Goal: Navigation & Orientation: Understand site structure

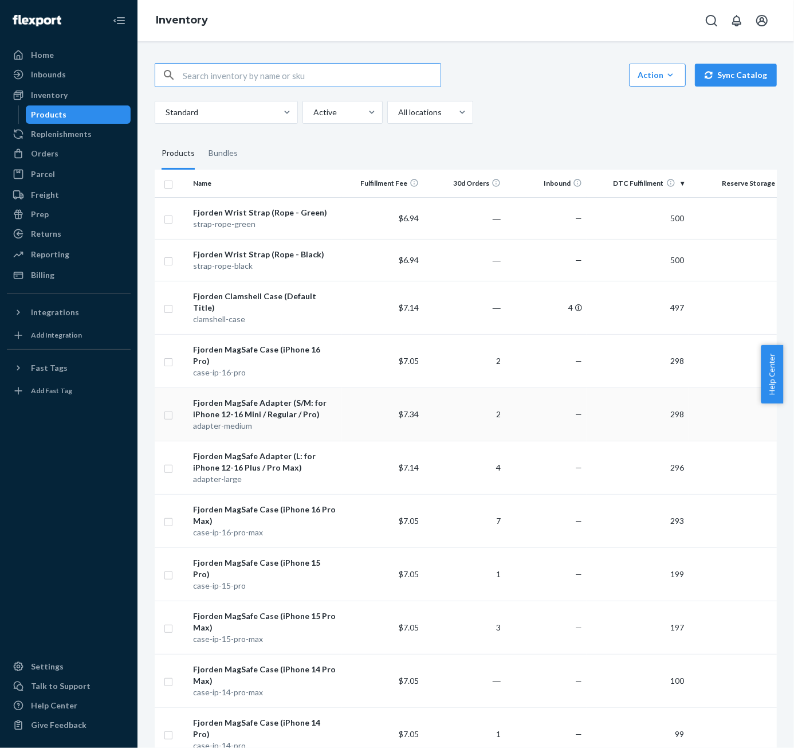
scroll to position [0, 29]
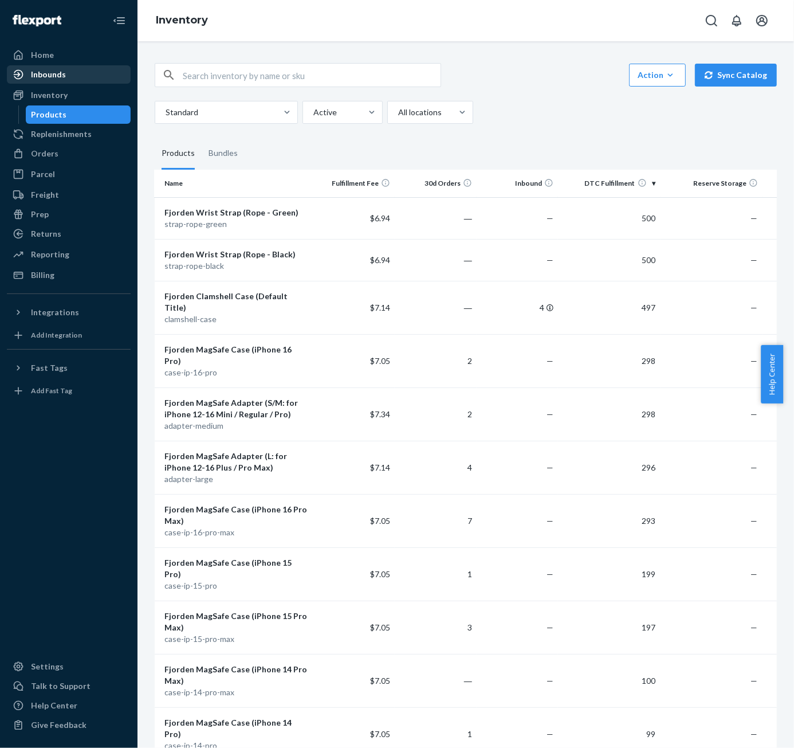
click at [58, 69] on div "Inbounds" at bounding box center [48, 74] width 35 height 11
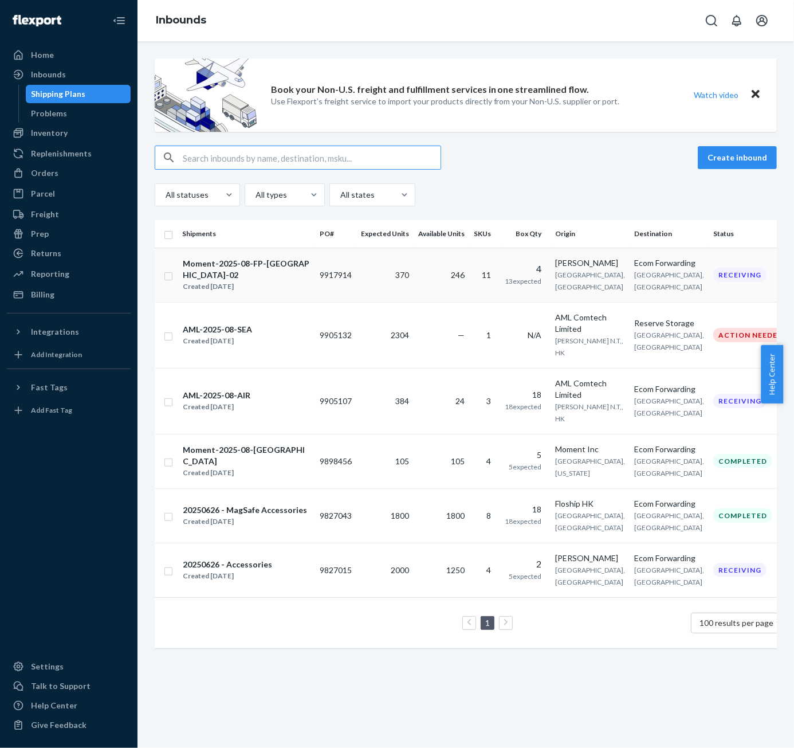
click at [638, 282] on span "[GEOGRAPHIC_DATA], [GEOGRAPHIC_DATA]" at bounding box center [669, 280] width 70 height 21
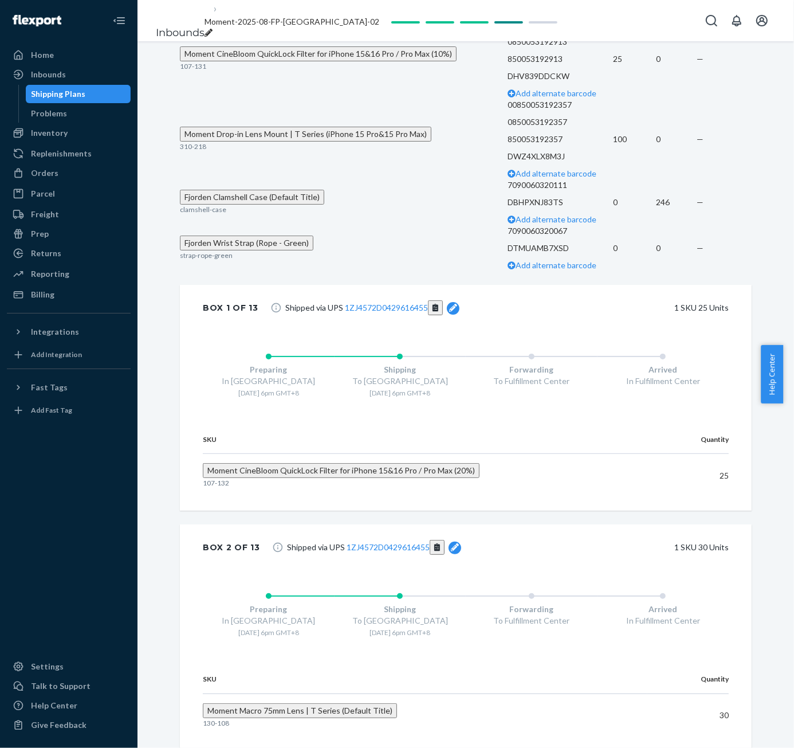
scroll to position [1364, 0]
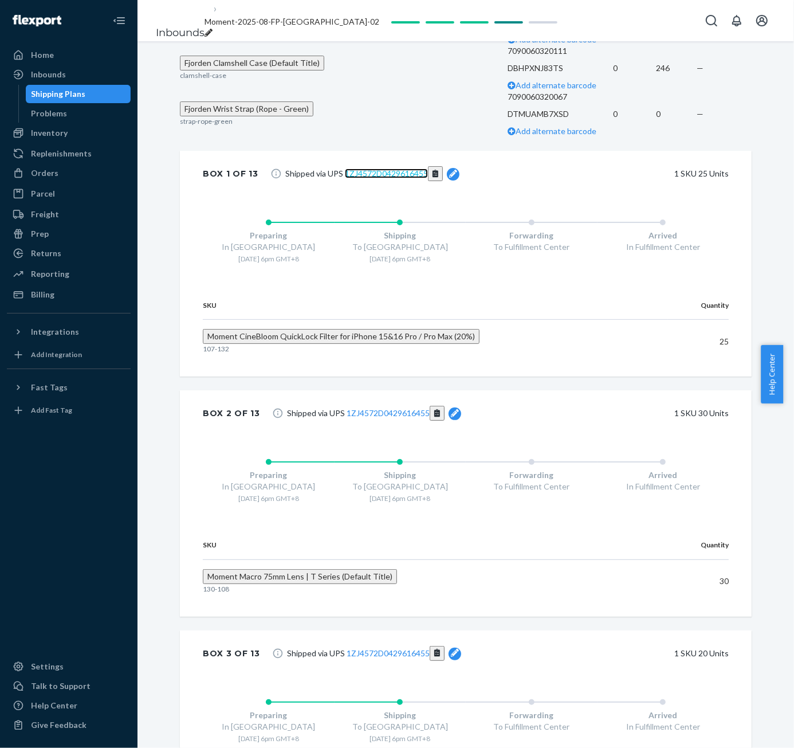
click at [400, 178] on link "1ZJ4572D0429616455" at bounding box center [386, 173] width 83 height 10
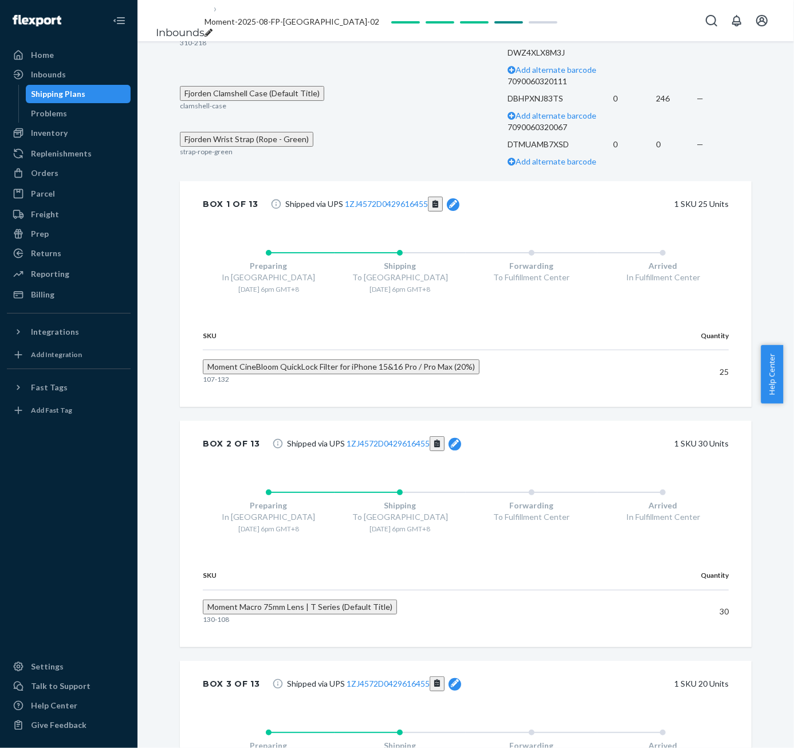
click at [96, 103] on link "Shipping Plans" at bounding box center [78, 94] width 105 height 18
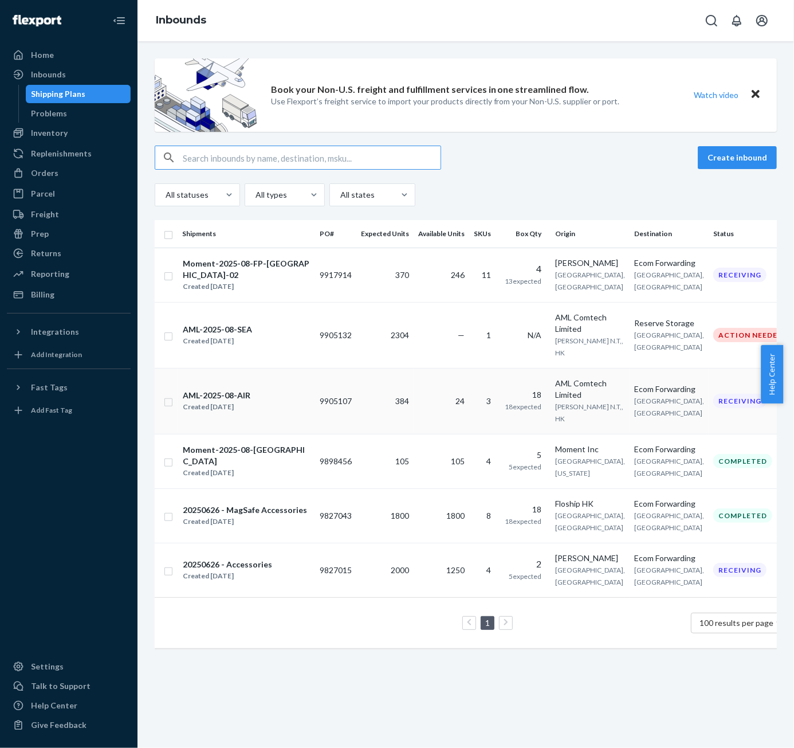
click at [634, 416] on span "[GEOGRAPHIC_DATA], [GEOGRAPHIC_DATA]" at bounding box center [669, 406] width 70 height 21
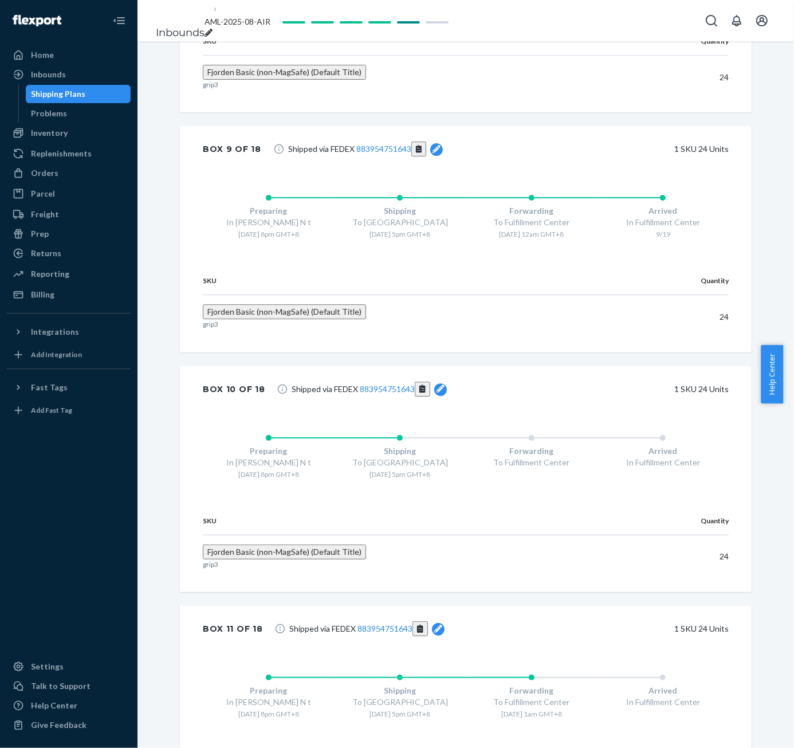
scroll to position [2632, 0]
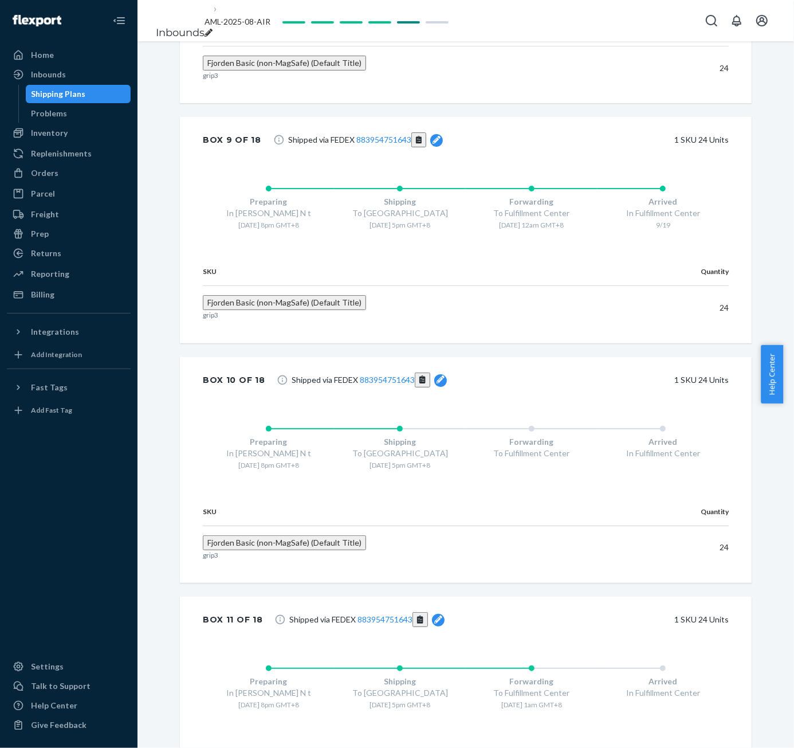
click at [397, 387] on span "Shipped via FEDEX 883954751643" at bounding box center [369, 379] width 155 height 15
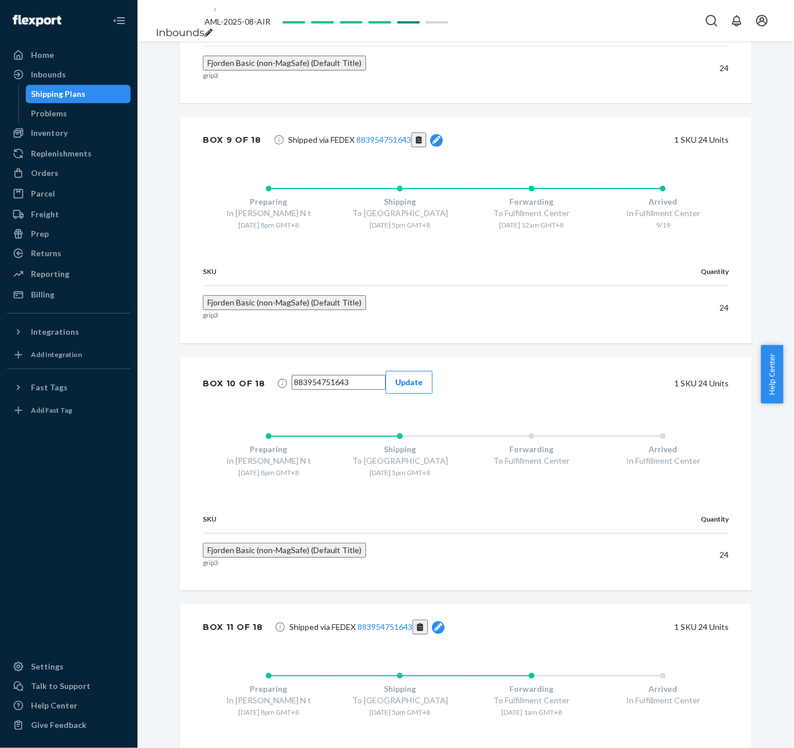
click at [471, 395] on div "1 SKU 24 Units" at bounding box center [589, 384] width 279 height 26
click at [388, 631] on link "883954751643" at bounding box center [384, 627] width 55 height 10
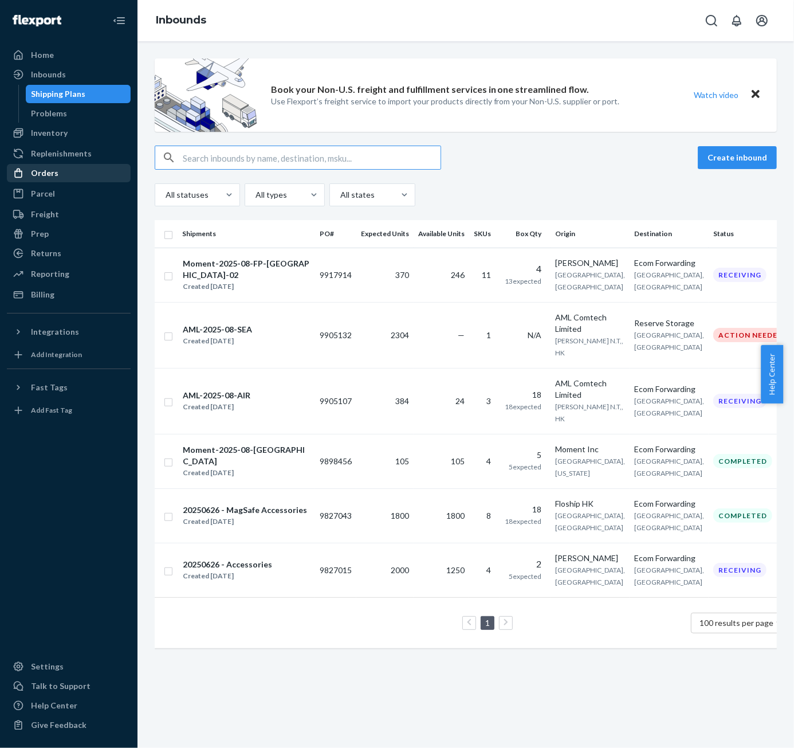
click at [74, 178] on div "Orders" at bounding box center [68, 173] width 121 height 16
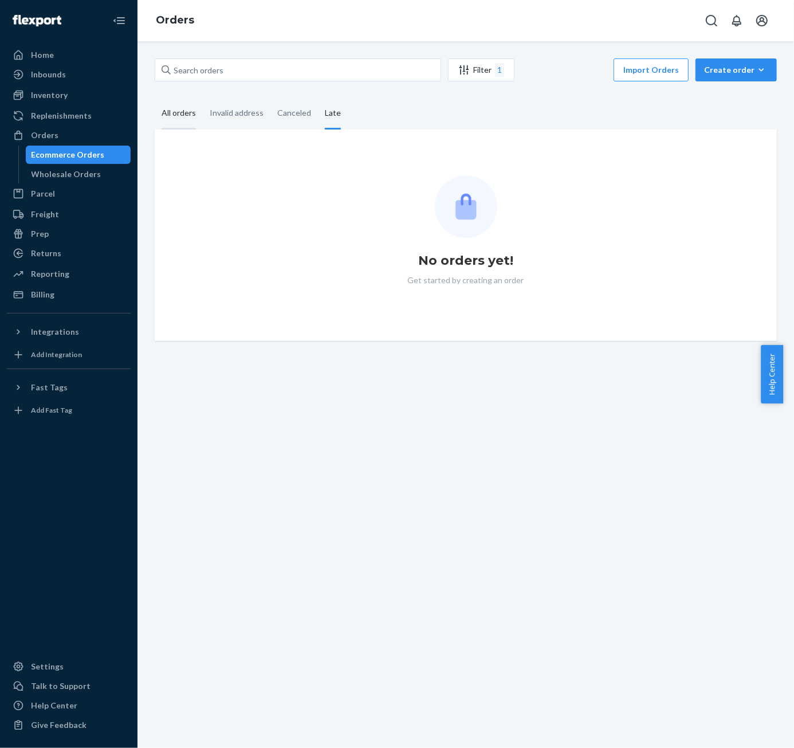
click at [179, 112] on div "All orders" at bounding box center [179, 114] width 34 height 32
click at [155, 98] on input "All orders" at bounding box center [155, 98] width 0 height 0
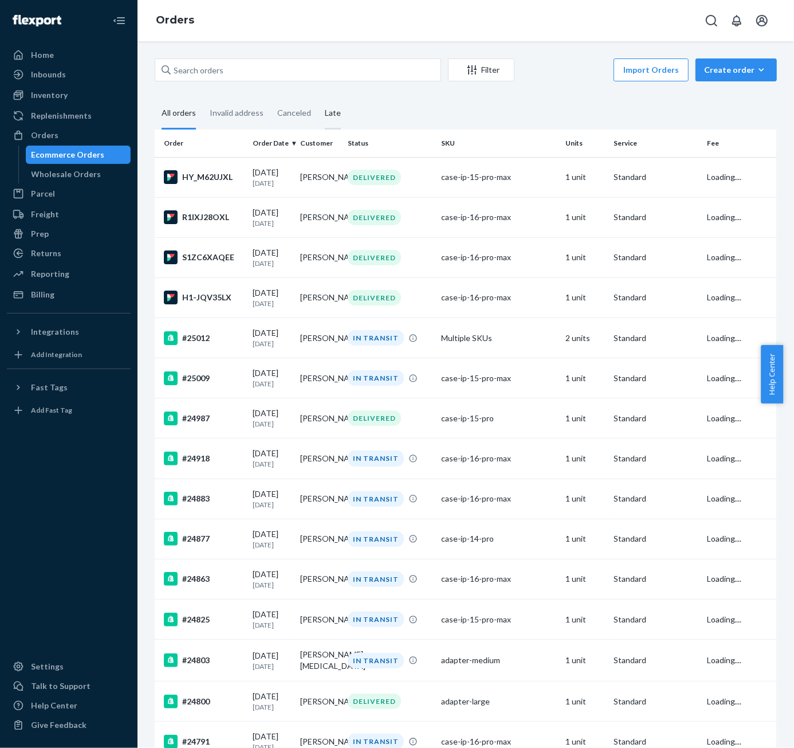
click at [330, 113] on div "Late" at bounding box center [333, 114] width 16 height 32
click at [318, 98] on input "Late" at bounding box center [318, 98] width 0 height 0
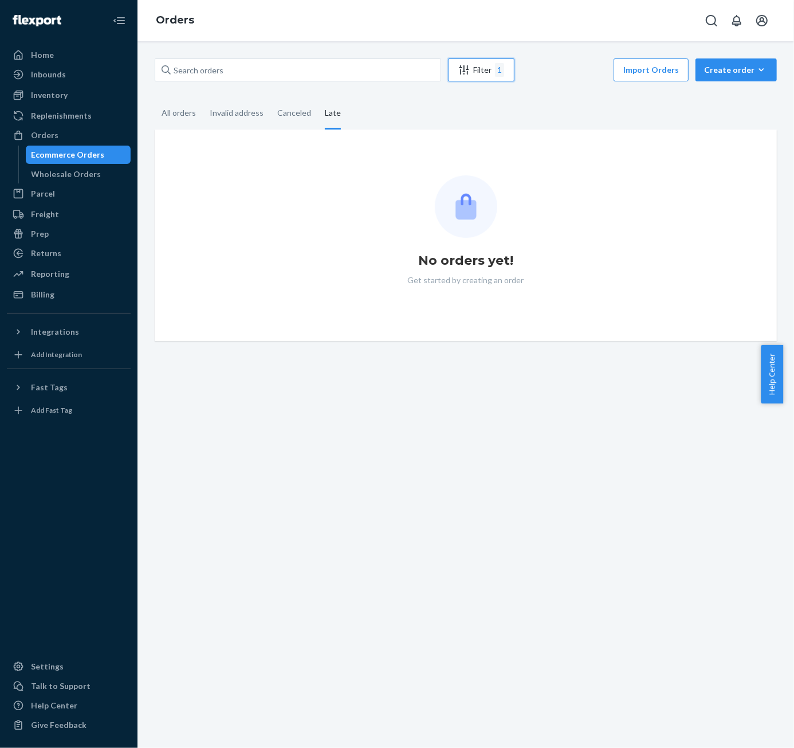
click at [490, 72] on div "Filter 1" at bounding box center [481, 70] width 65 height 14
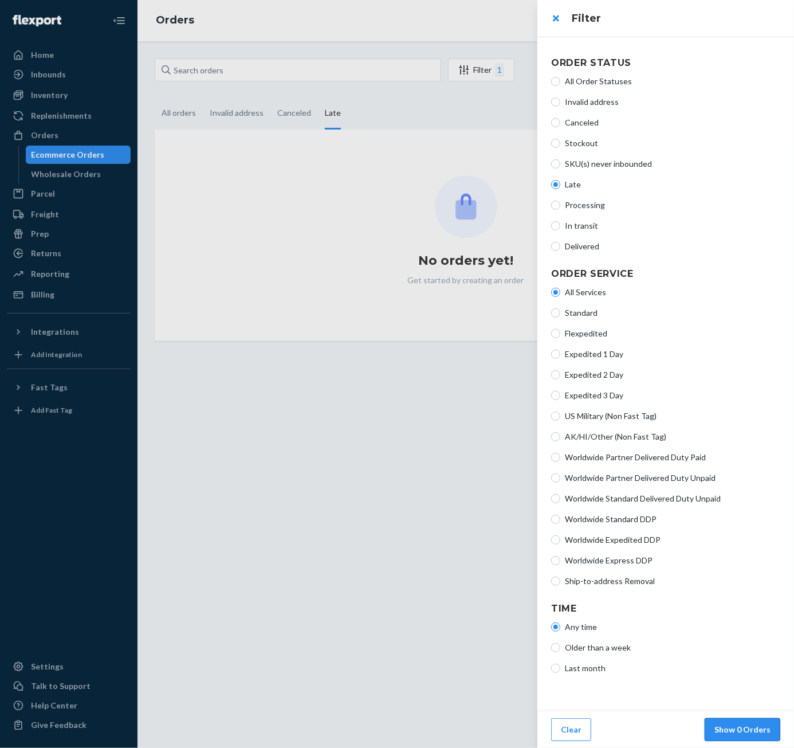
click at [741, 725] on button "Show 0 Orders" at bounding box center [743, 729] width 76 height 23
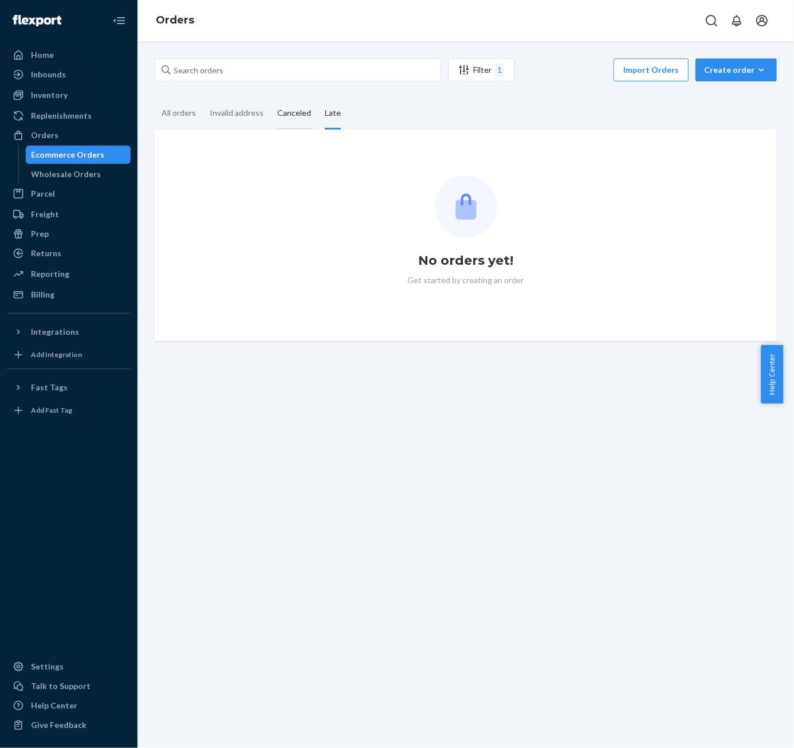
click at [296, 107] on div "Canceled" at bounding box center [294, 114] width 34 height 32
click at [270, 98] on input "Canceled" at bounding box center [270, 98] width 0 height 0
click at [257, 114] on div "Invalid address" at bounding box center [237, 114] width 54 height 32
click at [203, 98] on input "Invalid address" at bounding box center [203, 98] width 0 height 0
click at [191, 111] on div "All orders" at bounding box center [179, 114] width 34 height 32
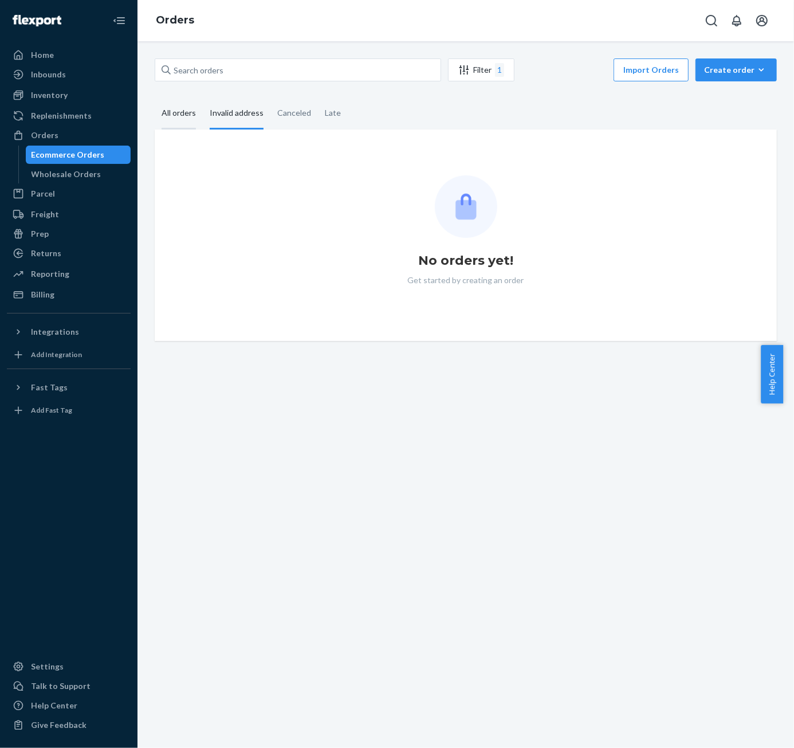
click at [155, 98] on input "All orders" at bounding box center [155, 98] width 0 height 0
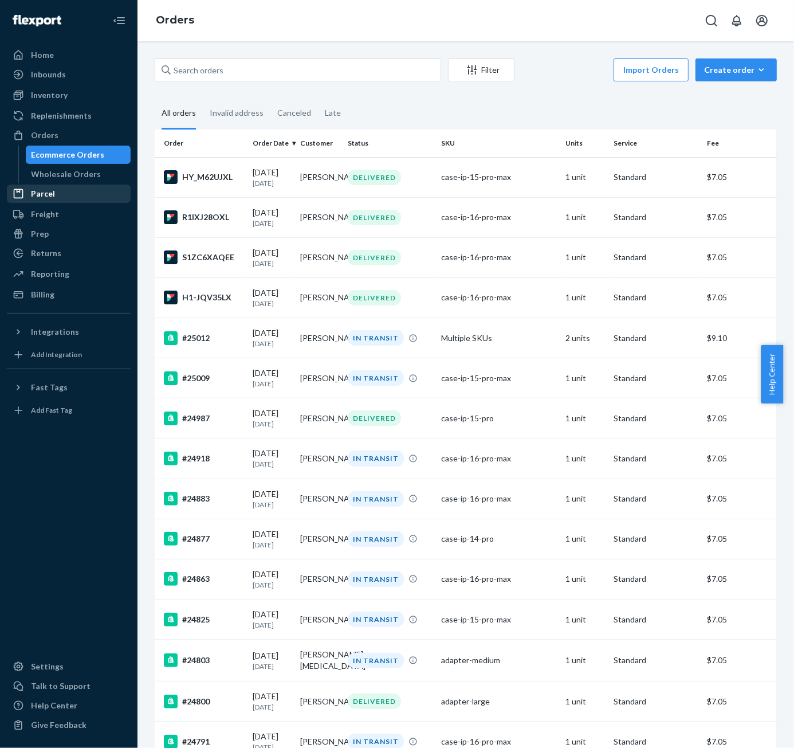
click at [75, 200] on div "Parcel" at bounding box center [68, 194] width 121 height 16
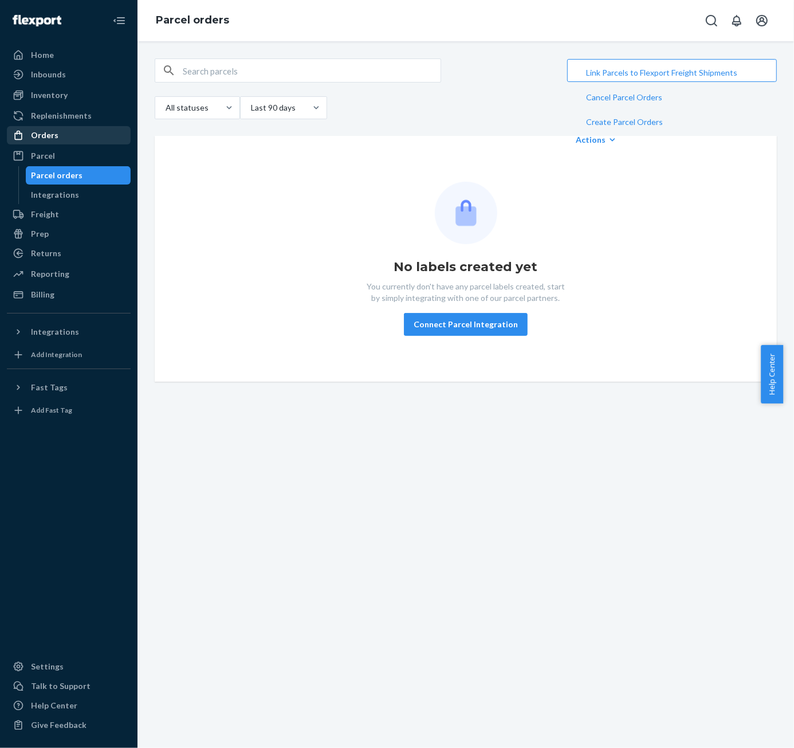
click at [75, 135] on div "Orders" at bounding box center [68, 135] width 121 height 16
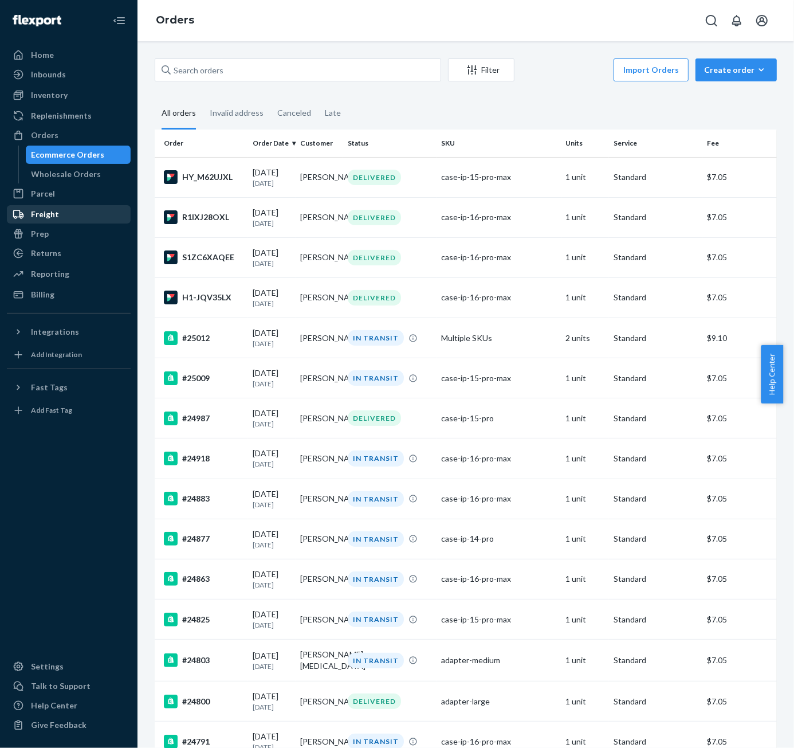
click at [86, 205] on link "Freight" at bounding box center [69, 214] width 124 height 18
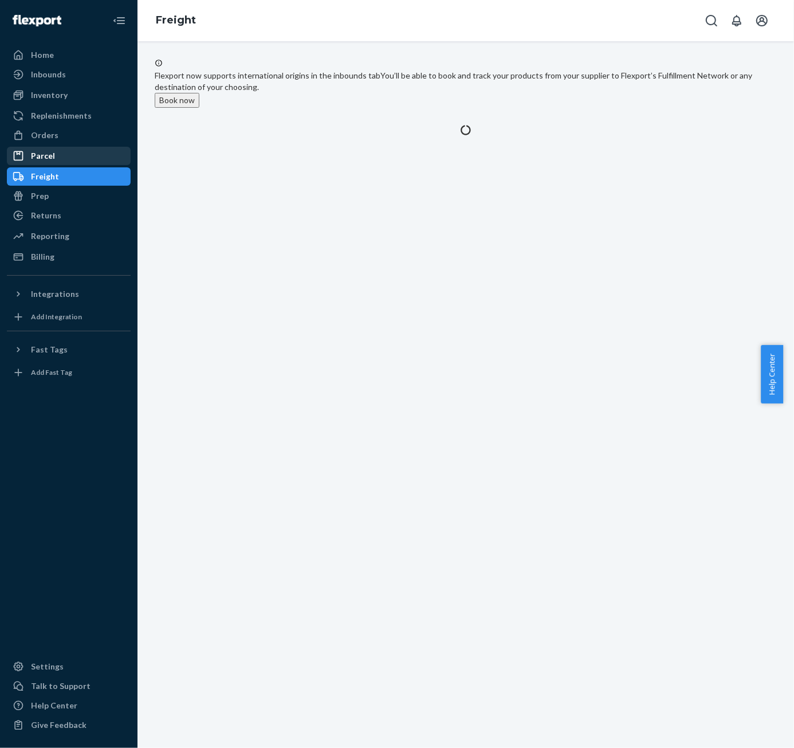
click at [88, 160] on div "Parcel" at bounding box center [68, 156] width 121 height 16
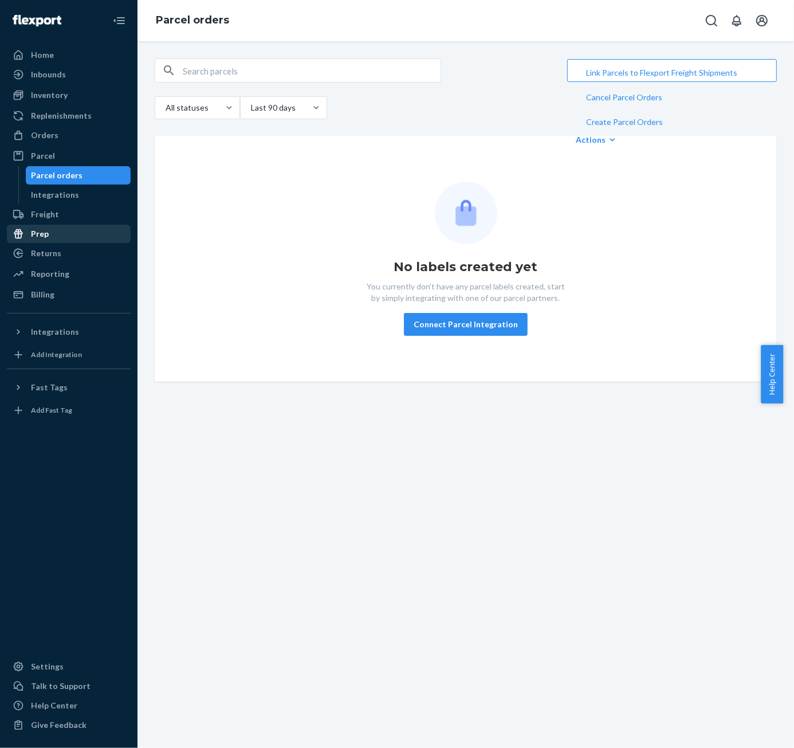
click at [49, 234] on div "Prep" at bounding box center [68, 234] width 121 height 16
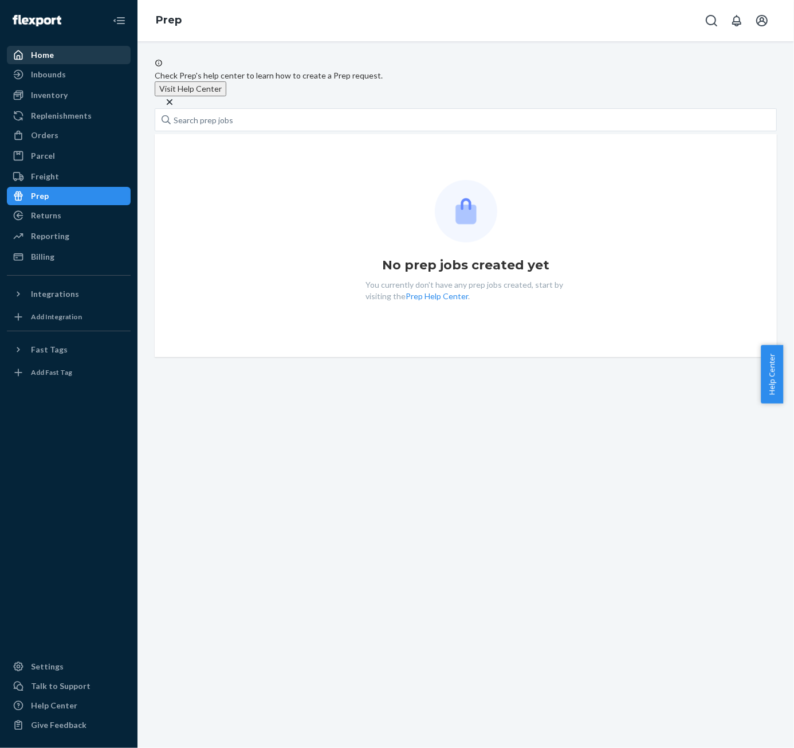
click at [76, 58] on div "Home" at bounding box center [68, 55] width 121 height 16
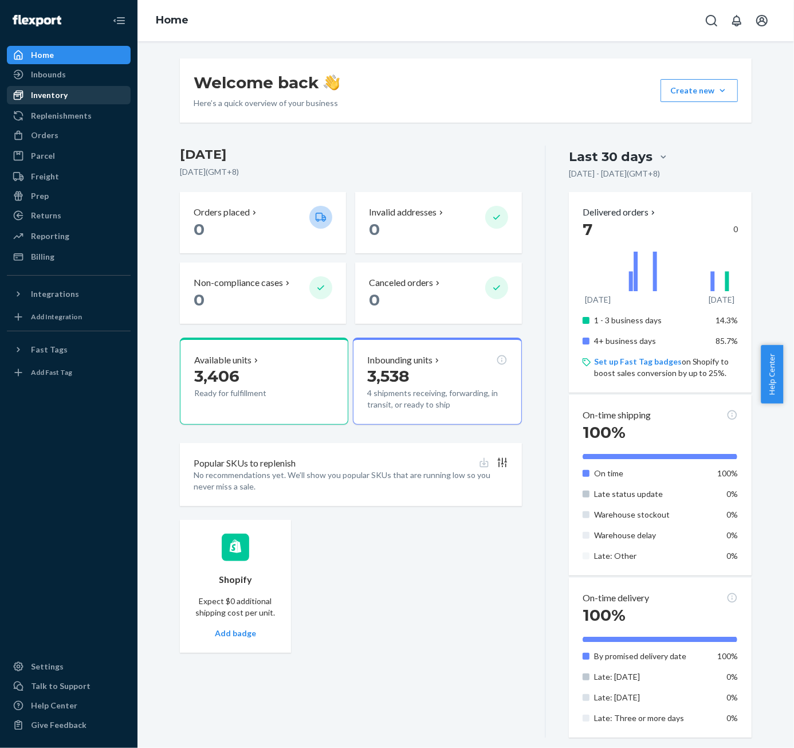
click at [95, 101] on div "Inventory" at bounding box center [68, 95] width 121 height 16
